Goal: Task Accomplishment & Management: Use online tool/utility

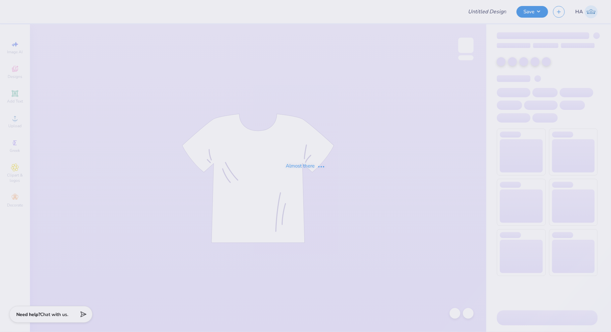
type input "UMN SOM 2025 Merch!"
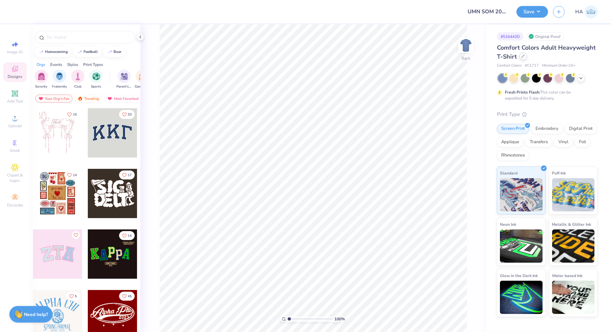
click at [522, 56] on icon at bounding box center [523, 56] width 3 height 3
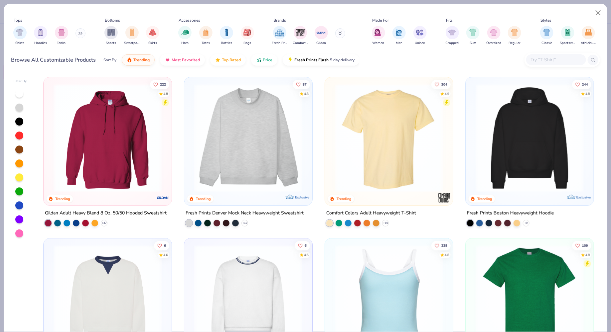
click at [547, 56] on input "text" at bounding box center [555, 60] width 51 height 8
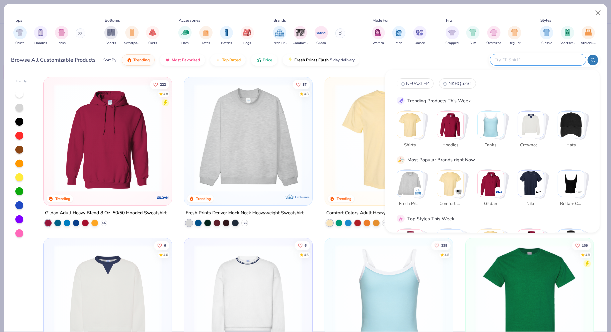
paste input "SS3000"
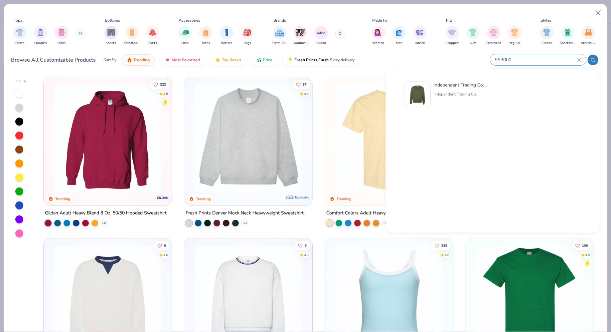
type input "SS3000"
click at [454, 89] on div "Independent Trading Co. Midweight Sweatshirt Independent Trading Co." at bounding box center [462, 95] width 56 height 27
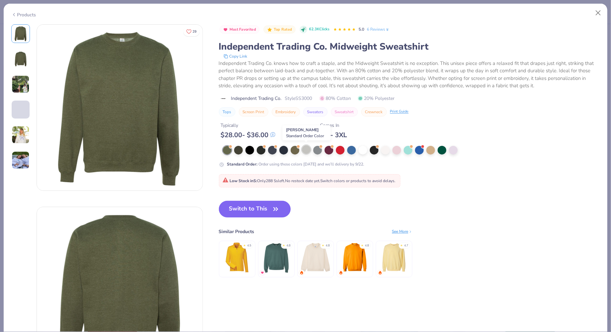
click at [308, 151] on div at bounding box center [306, 149] width 9 height 9
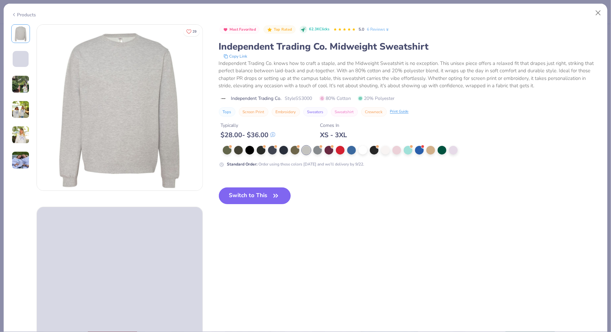
click at [252, 196] on button "Switch to This" at bounding box center [255, 195] width 72 height 17
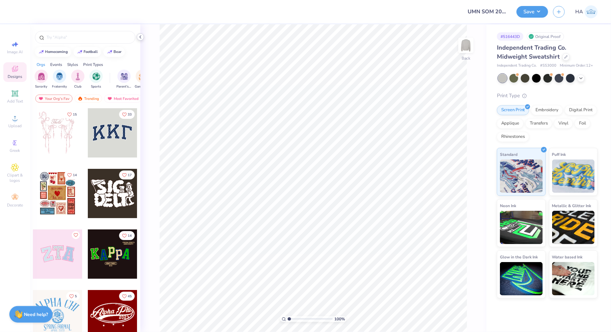
click at [141, 38] on polyline at bounding box center [140, 37] width 1 height 3
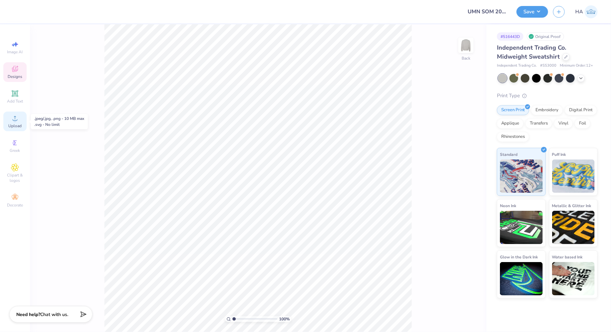
click at [19, 117] on div "Upload" at bounding box center [14, 121] width 23 height 20
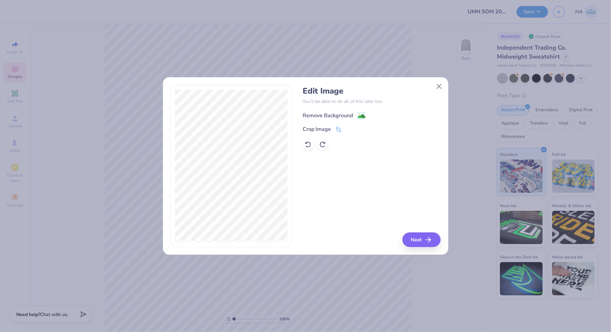
click at [361, 114] on image at bounding box center [361, 115] width 7 height 7
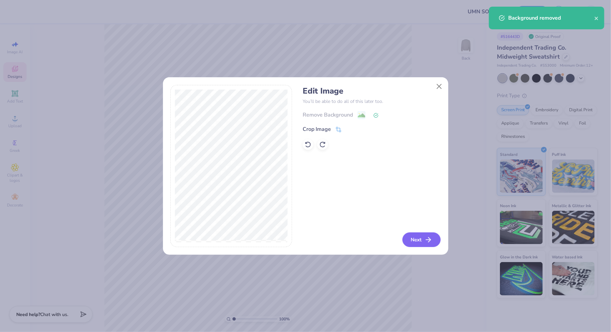
click at [429, 241] on icon "button" at bounding box center [429, 240] width 8 height 8
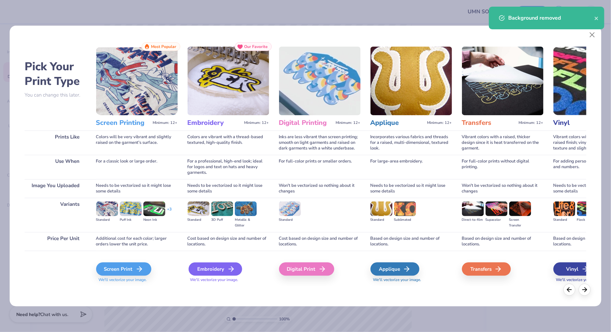
click at [207, 268] on div "Embroidery" at bounding box center [216, 268] width 54 height 13
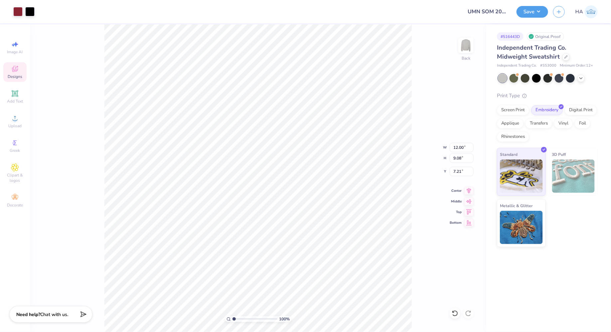
type input "3.00"
click at [461, 148] on input "12.00" at bounding box center [462, 147] width 24 height 9
type input "8.00"
type input "6.05"
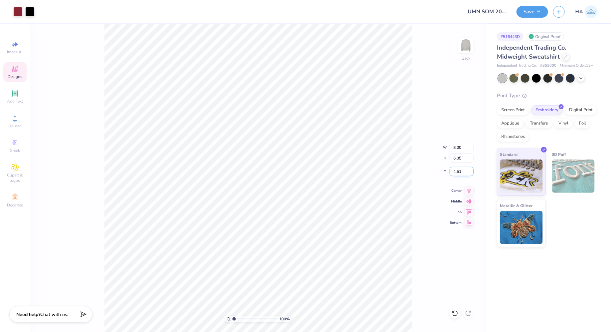
click at [457, 172] on input "4.51" at bounding box center [462, 171] width 24 height 9
type input "3.00"
click at [538, 7] on button "Save" at bounding box center [533, 11] width 32 height 12
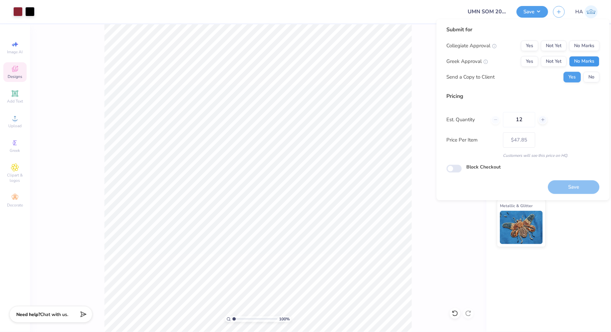
click at [586, 66] on button "No Marks" at bounding box center [585, 61] width 30 height 11
click at [592, 45] on button "No Marks" at bounding box center [585, 46] width 30 height 11
click at [574, 187] on button "Save" at bounding box center [574, 187] width 52 height 14
type input "– –"
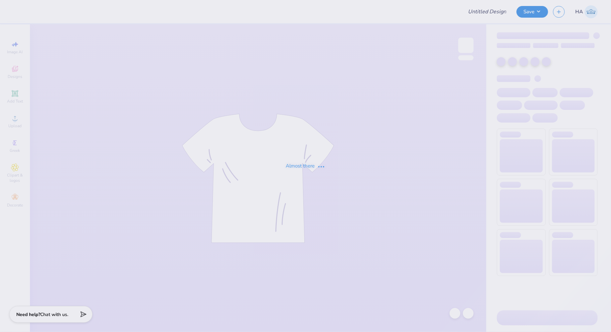
type input "UMN SOM 2025 Merch!"
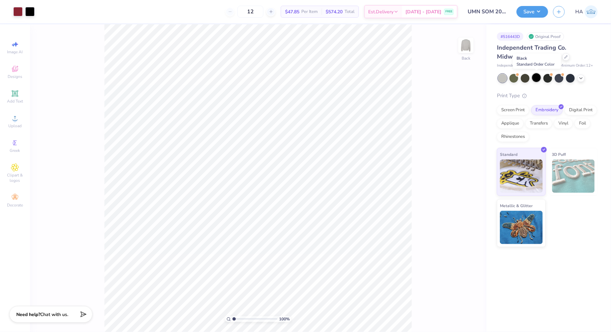
click at [539, 80] on div at bounding box center [536, 77] width 9 height 9
click at [32, 7] on div at bounding box center [29, 10] width 9 height 9
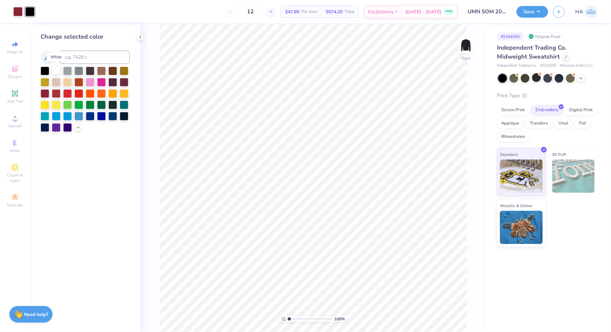
click at [59, 71] on div at bounding box center [56, 70] width 9 height 9
click at [523, 10] on button "Save" at bounding box center [533, 11] width 32 height 12
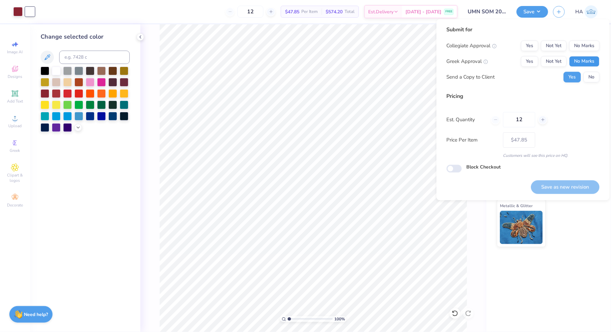
click at [588, 64] on button "No Marks" at bounding box center [585, 61] width 30 height 11
click at [595, 48] on button "No Marks" at bounding box center [585, 46] width 30 height 11
click at [571, 183] on button "Save as new revision" at bounding box center [565, 187] width 69 height 14
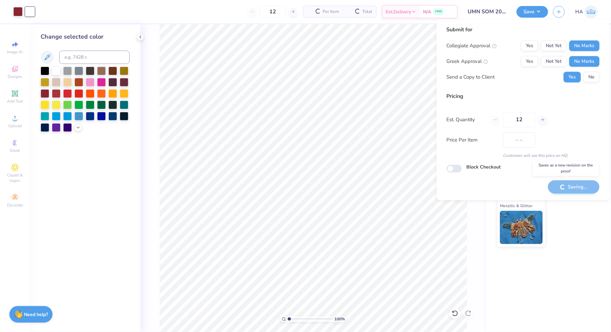
type input "$47.85"
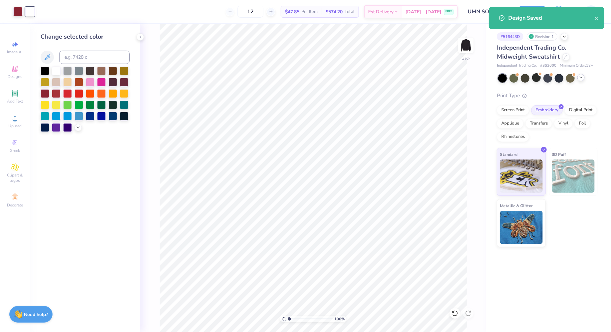
click at [581, 79] on icon at bounding box center [581, 77] width 5 height 5
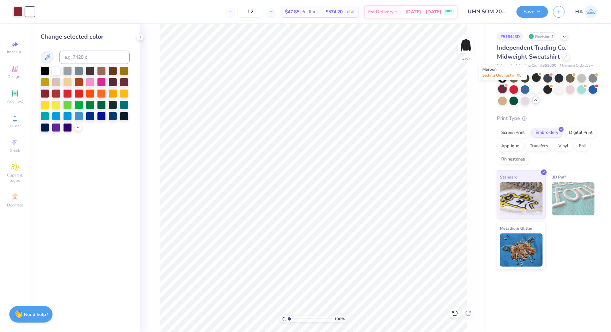
click at [506, 89] on div at bounding box center [502, 89] width 9 height 9
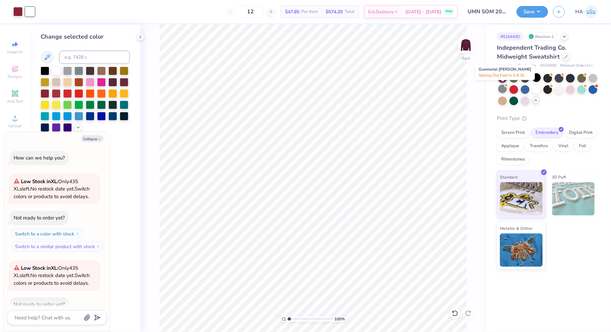
scroll to position [36, 0]
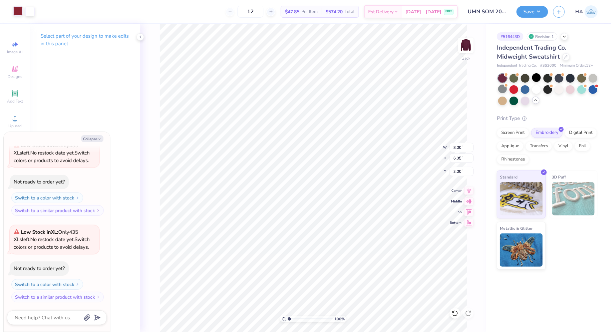
click at [13, 11] on div at bounding box center [17, 10] width 9 height 9
type textarea "x"
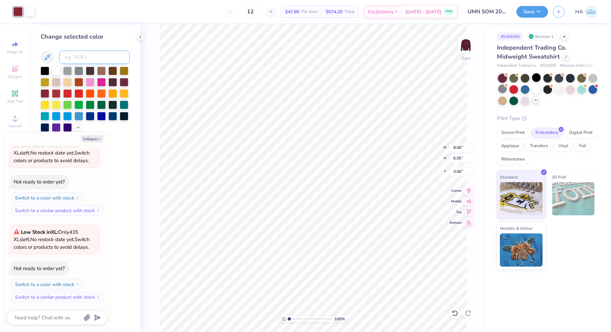
click at [85, 61] on input at bounding box center [94, 57] width 71 height 13
type input "1365"
type textarea "x"
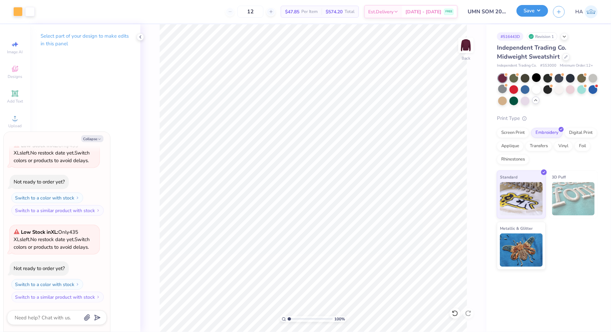
click at [533, 9] on button "Save" at bounding box center [533, 11] width 32 height 12
type textarea "x"
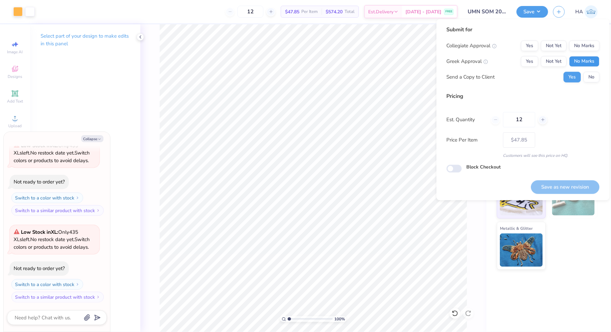
click at [583, 56] on button "No Marks" at bounding box center [585, 61] width 30 height 11
click at [588, 48] on button "No Marks" at bounding box center [585, 46] width 30 height 11
click at [561, 185] on button "Save as new revision" at bounding box center [565, 187] width 69 height 14
type input "$47.85"
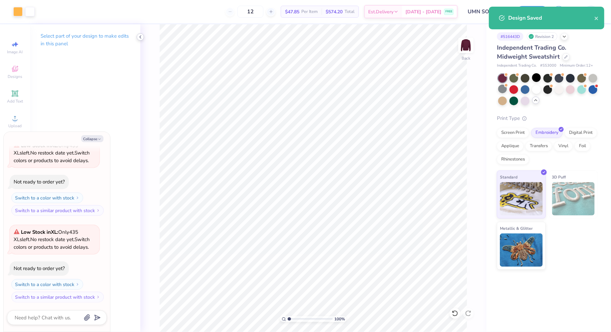
click at [140, 37] on icon at bounding box center [140, 36] width 5 height 5
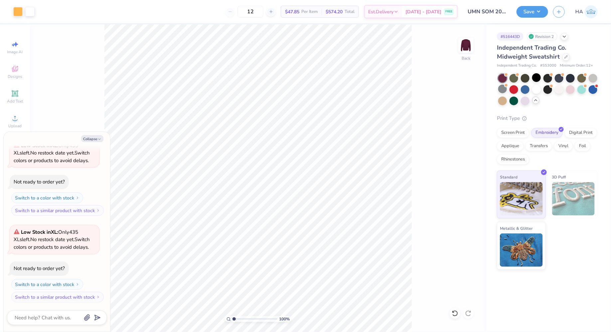
type textarea "x"
click at [458, 148] on input "8.00" at bounding box center [462, 147] width 24 height 9
type input "3"
type textarea "x"
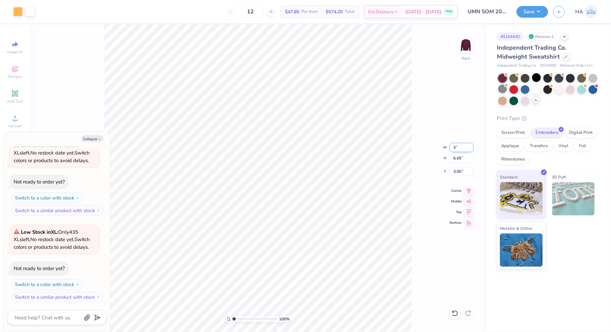
type input "3.00"
type input "2.27"
type input "4.89"
click at [458, 148] on input "3.00" at bounding box center [462, 147] width 24 height 9
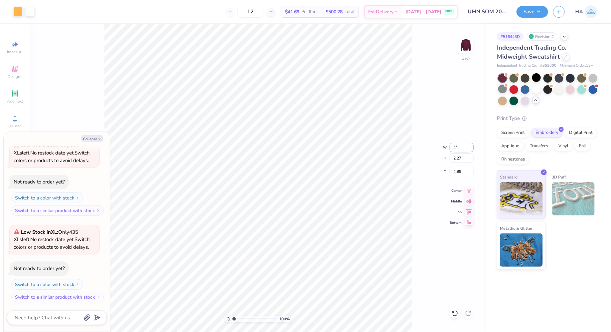
type input "4"
type textarea "x"
type input "4.00"
type input "3.03"
type input "4.51"
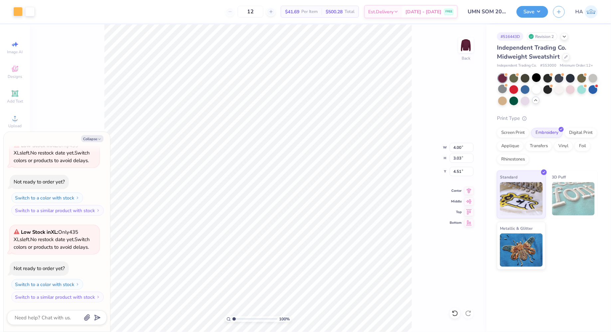
type textarea "x"
type input "3.00"
click at [535, 12] on button "Save" at bounding box center [533, 11] width 32 height 12
type textarea "x"
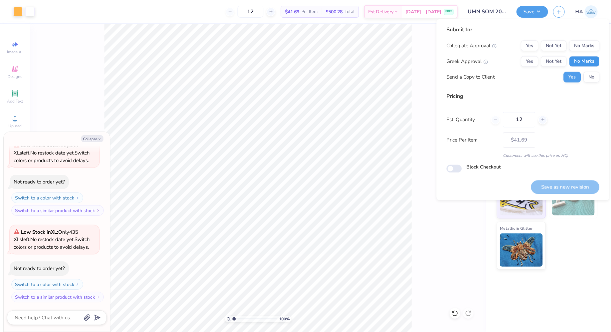
click at [590, 63] on button "No Marks" at bounding box center [585, 61] width 30 height 11
click at [594, 48] on button "No Marks" at bounding box center [585, 46] width 30 height 11
click at [560, 183] on button "Save as new revision" at bounding box center [565, 187] width 69 height 14
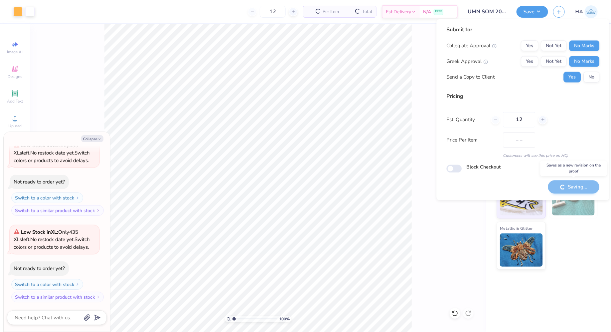
type input "$41.69"
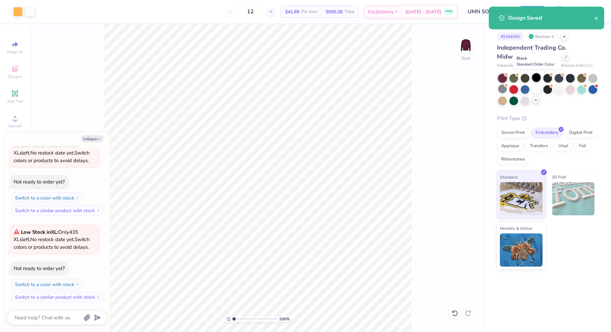
click at [539, 79] on div at bounding box center [536, 77] width 9 height 9
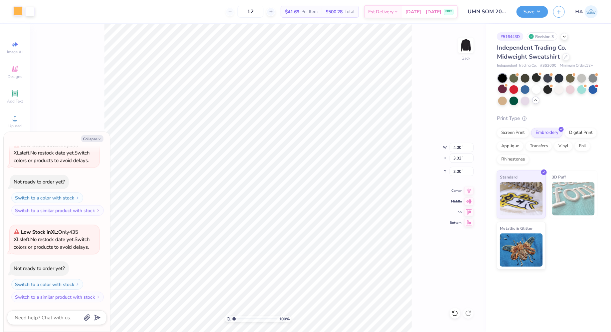
click at [22, 10] on div at bounding box center [17, 10] width 9 height 9
type textarea "x"
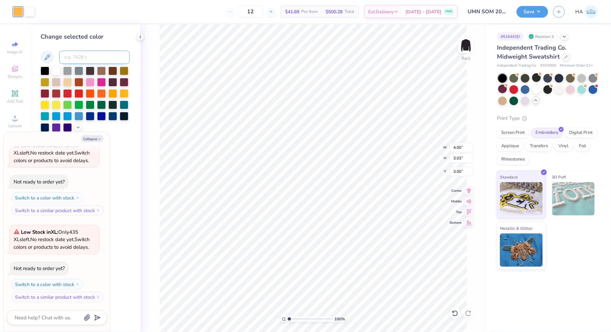
click at [90, 64] on input at bounding box center [94, 57] width 71 height 13
type input "202"
type textarea "x"
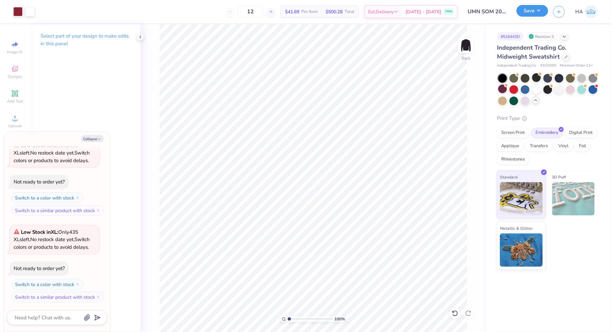
click at [531, 8] on button "Save" at bounding box center [533, 11] width 32 height 12
type textarea "x"
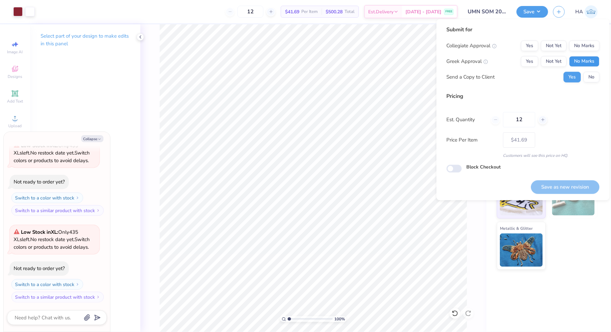
click at [584, 57] on button "No Marks" at bounding box center [585, 61] width 30 height 11
click at [589, 46] on button "No Marks" at bounding box center [585, 46] width 30 height 11
click at [558, 180] on button "Save as new revision" at bounding box center [565, 187] width 69 height 14
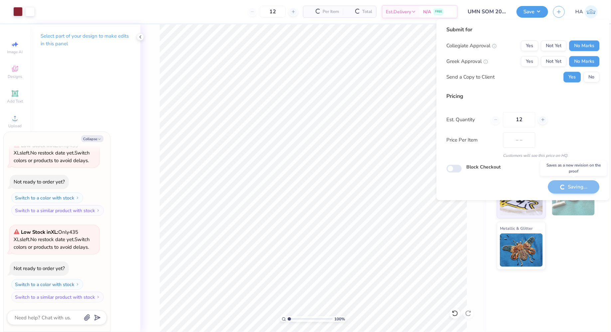
type input "$41.69"
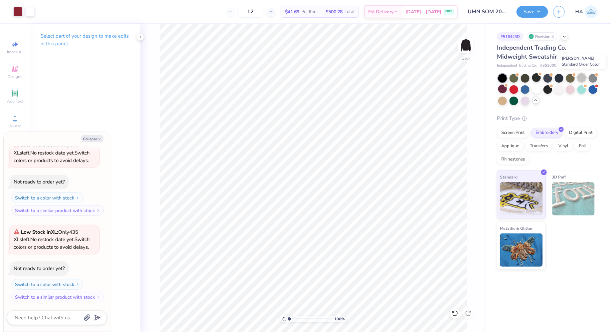
click at [586, 76] on div at bounding box center [582, 77] width 9 height 9
click at [29, 11] on div at bounding box center [29, 10] width 9 height 9
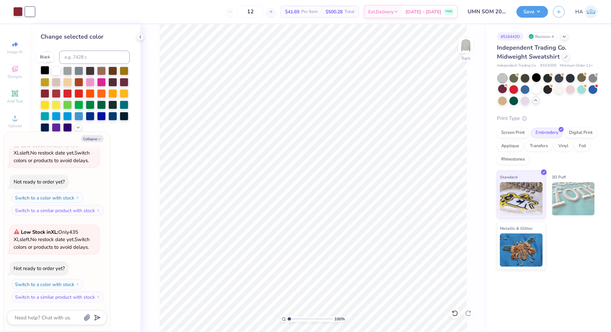
click at [46, 74] on div at bounding box center [45, 70] width 9 height 9
click at [537, 8] on button "Save" at bounding box center [533, 11] width 32 height 12
type textarea "x"
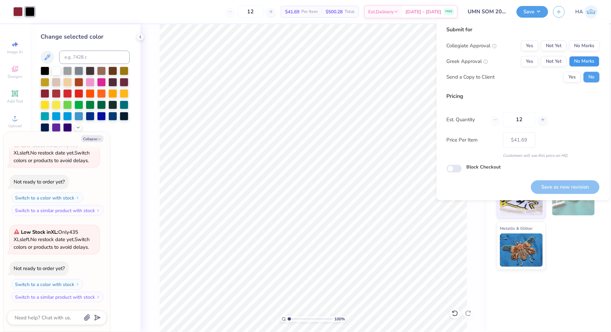
click at [584, 59] on button "No Marks" at bounding box center [585, 61] width 30 height 11
click at [590, 45] on button "No Marks" at bounding box center [585, 46] width 30 height 11
click at [568, 185] on button "Save as new revision" at bounding box center [565, 187] width 69 height 14
type input "$41.69"
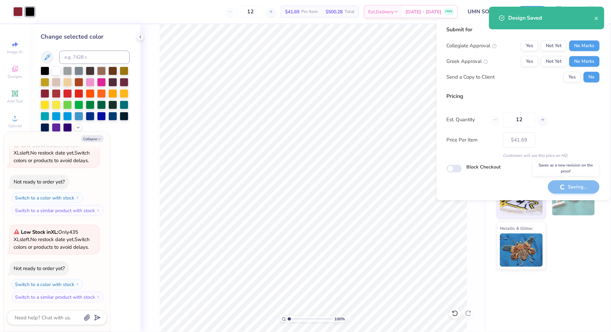
type textarea "x"
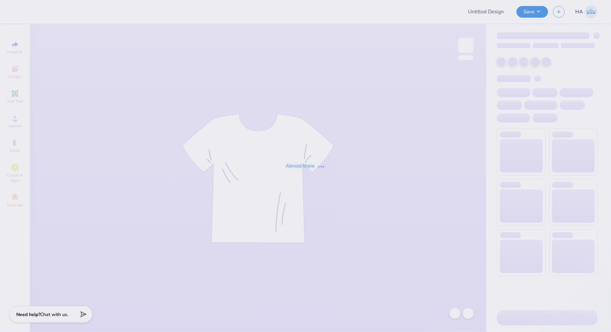
type input "UMN SOM 2025 Merch!"
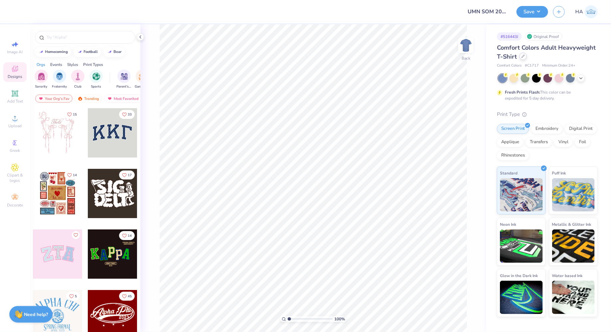
click at [522, 56] on icon at bounding box center [523, 56] width 3 height 3
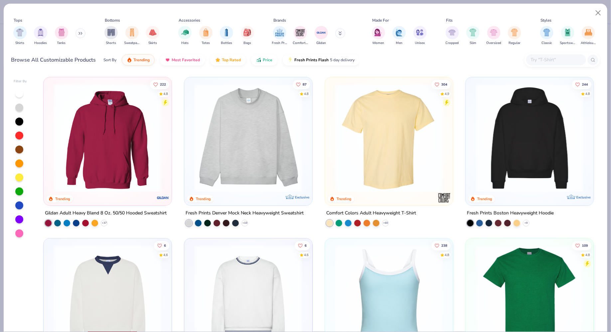
click at [544, 57] on input "text" at bounding box center [555, 60] width 51 height 8
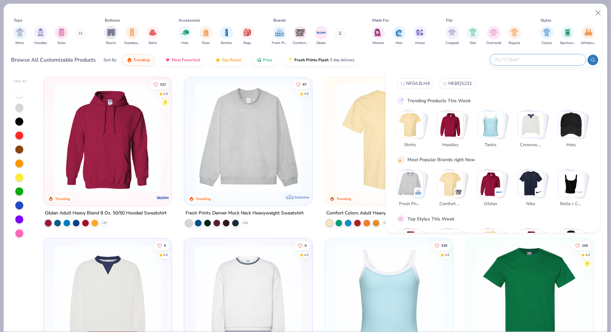
paste input "NKDC1963"
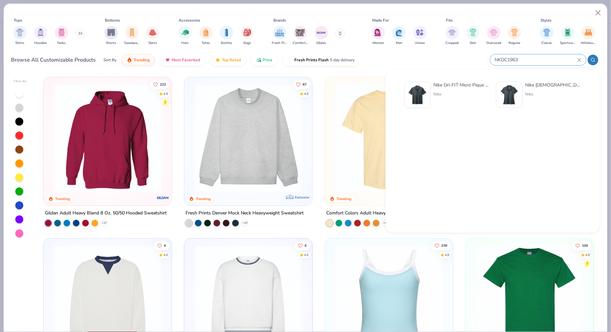
type input "NKDC1963"
click at [437, 96] on div "Nike" at bounding box center [462, 94] width 56 height 6
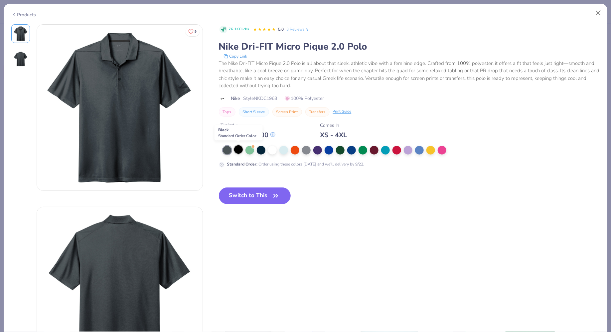
click at [239, 149] on div at bounding box center [238, 149] width 9 height 9
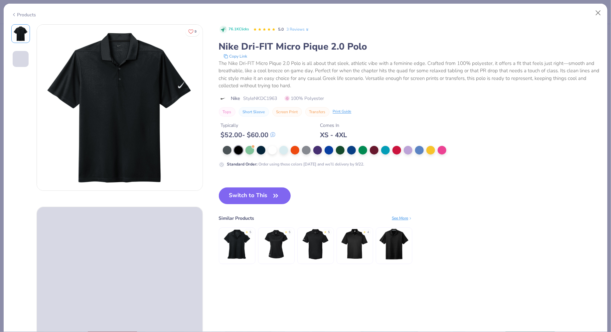
click at [253, 195] on button "Switch to This" at bounding box center [255, 195] width 72 height 17
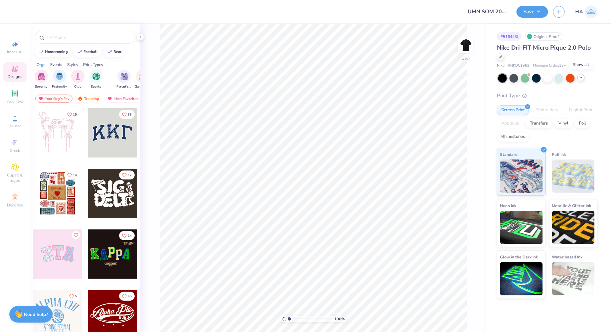
click at [582, 77] on icon at bounding box center [581, 77] width 5 height 5
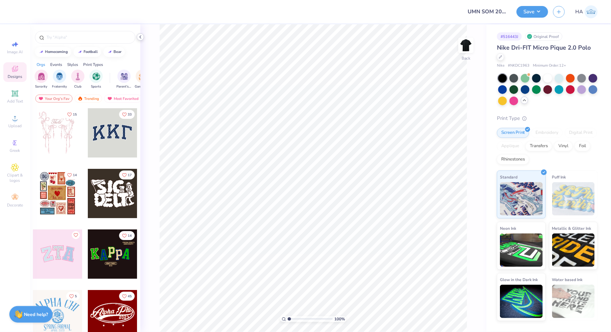
click at [143, 37] on icon at bounding box center [140, 36] width 5 height 5
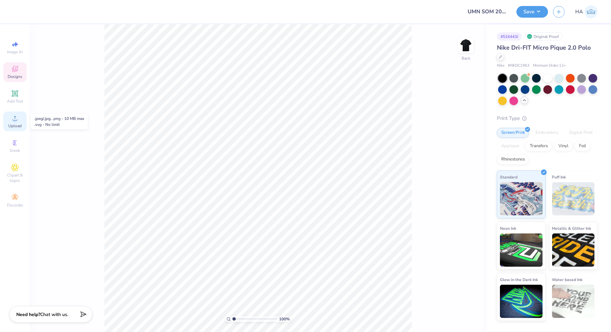
click at [11, 124] on span "Upload" at bounding box center [14, 125] width 13 height 5
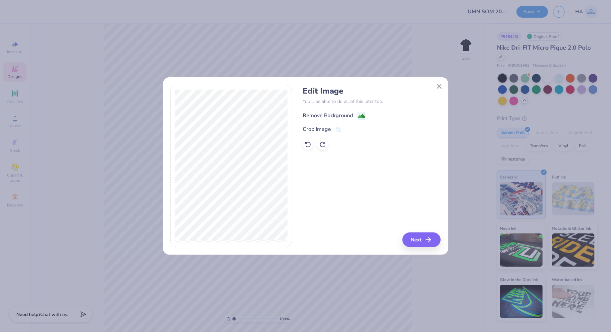
click at [363, 116] on image at bounding box center [361, 115] width 7 height 7
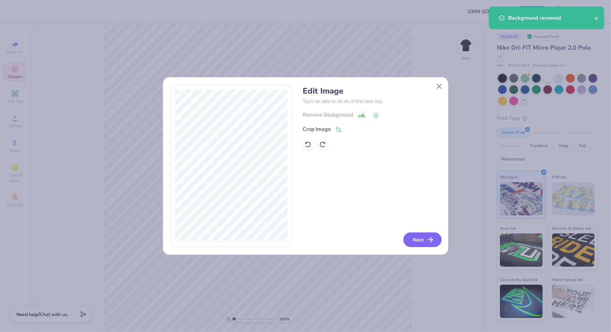
click at [424, 244] on button "Next" at bounding box center [423, 239] width 38 height 15
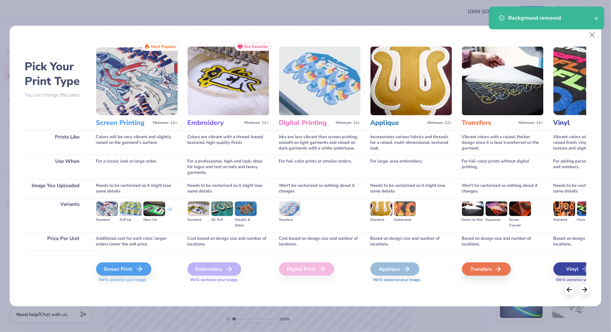
click at [210, 265] on div "Embroidery" at bounding box center [215, 268] width 54 height 13
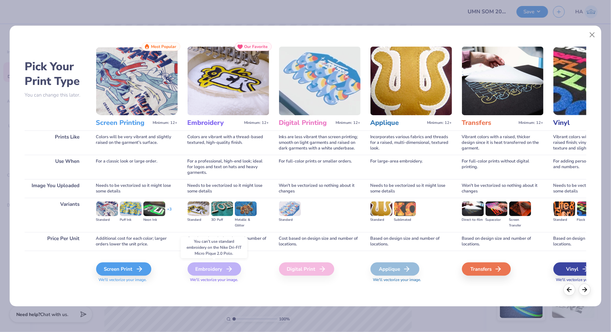
click at [211, 270] on div "Embroidery" at bounding box center [215, 268] width 54 height 13
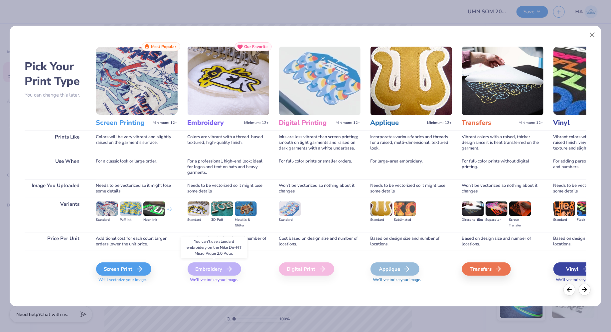
click at [223, 267] on div "Embroidery" at bounding box center [215, 268] width 54 height 13
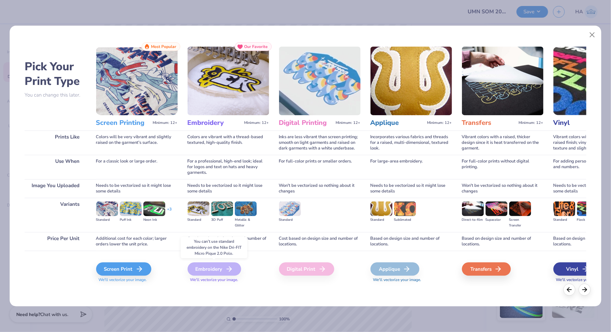
click at [223, 267] on div "Embroidery" at bounding box center [215, 268] width 54 height 13
click at [221, 267] on div "Embroidery" at bounding box center [215, 268] width 54 height 13
